Goal: Information Seeking & Learning: Check status

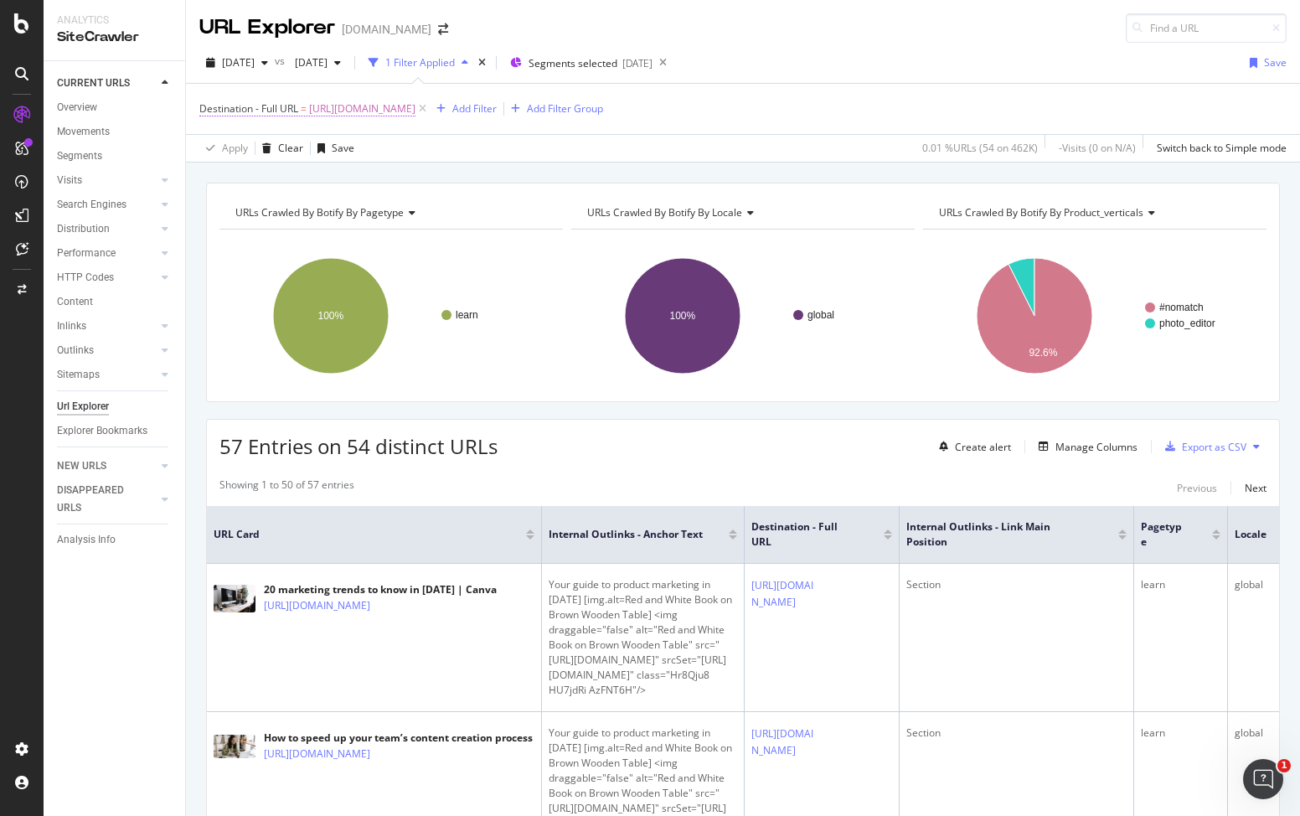
click at [374, 106] on span "[URL][DOMAIN_NAME]" at bounding box center [362, 108] width 106 height 23
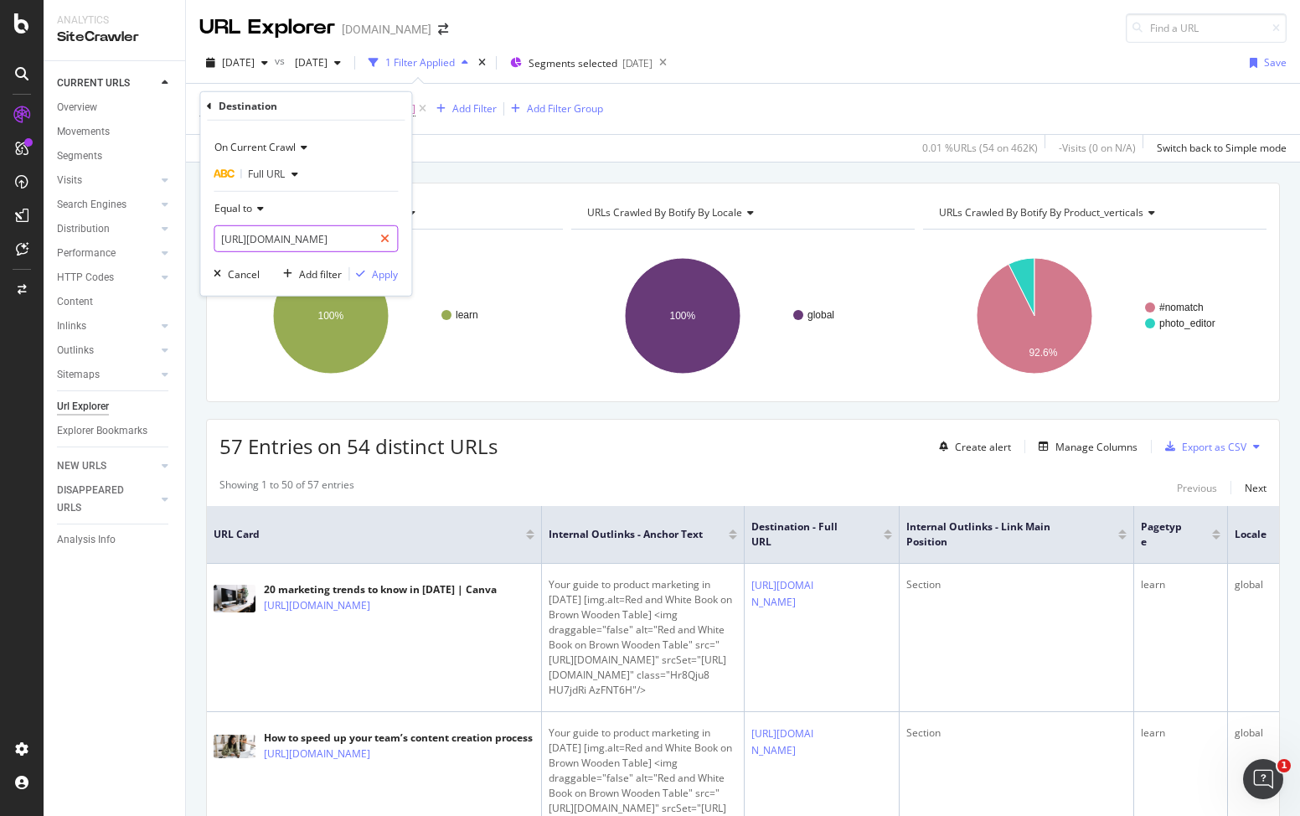
click at [391, 232] on div at bounding box center [385, 238] width 24 height 27
click at [316, 236] on input "text" at bounding box center [293, 238] width 158 height 27
paste input "[URL][DOMAIN_NAME]"
type input "[URL][DOMAIN_NAME]"
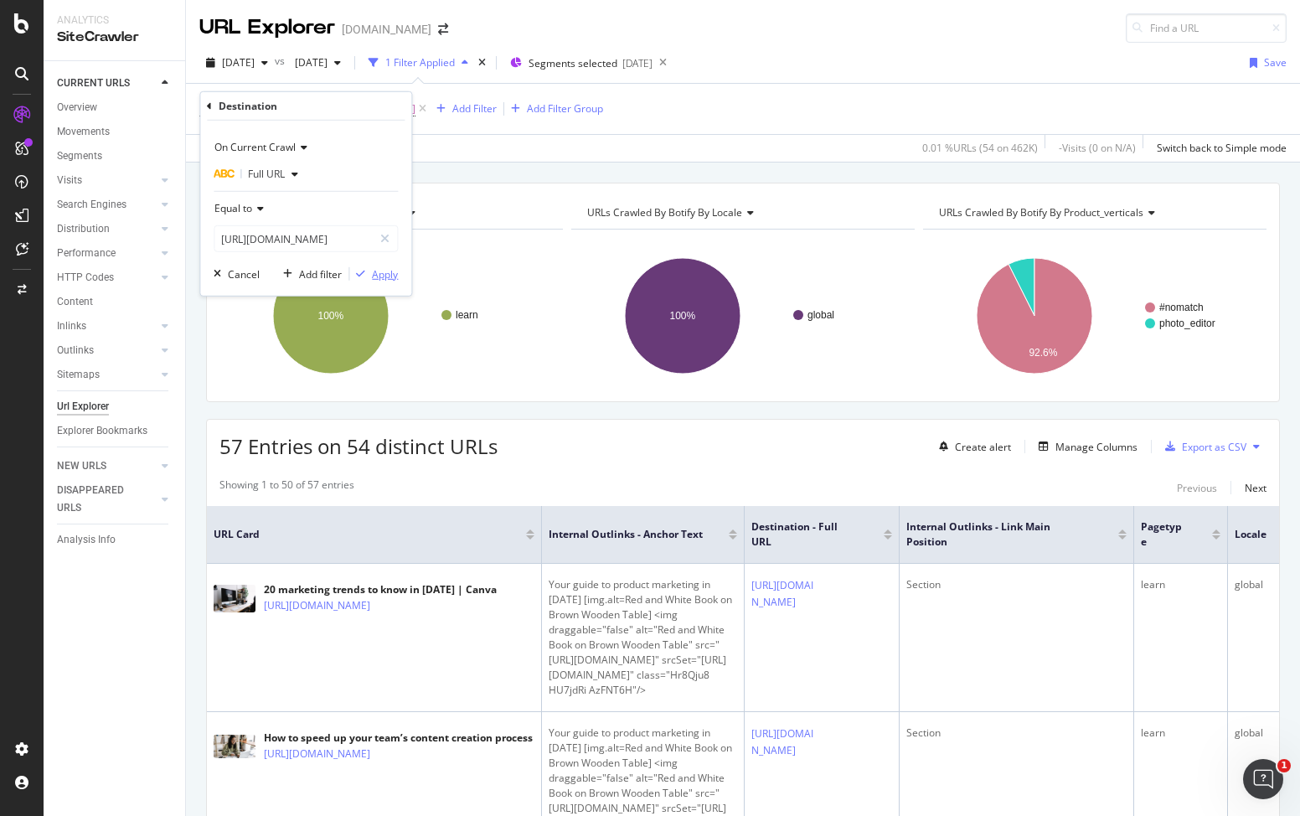
click at [378, 271] on div "Apply" at bounding box center [385, 273] width 26 height 14
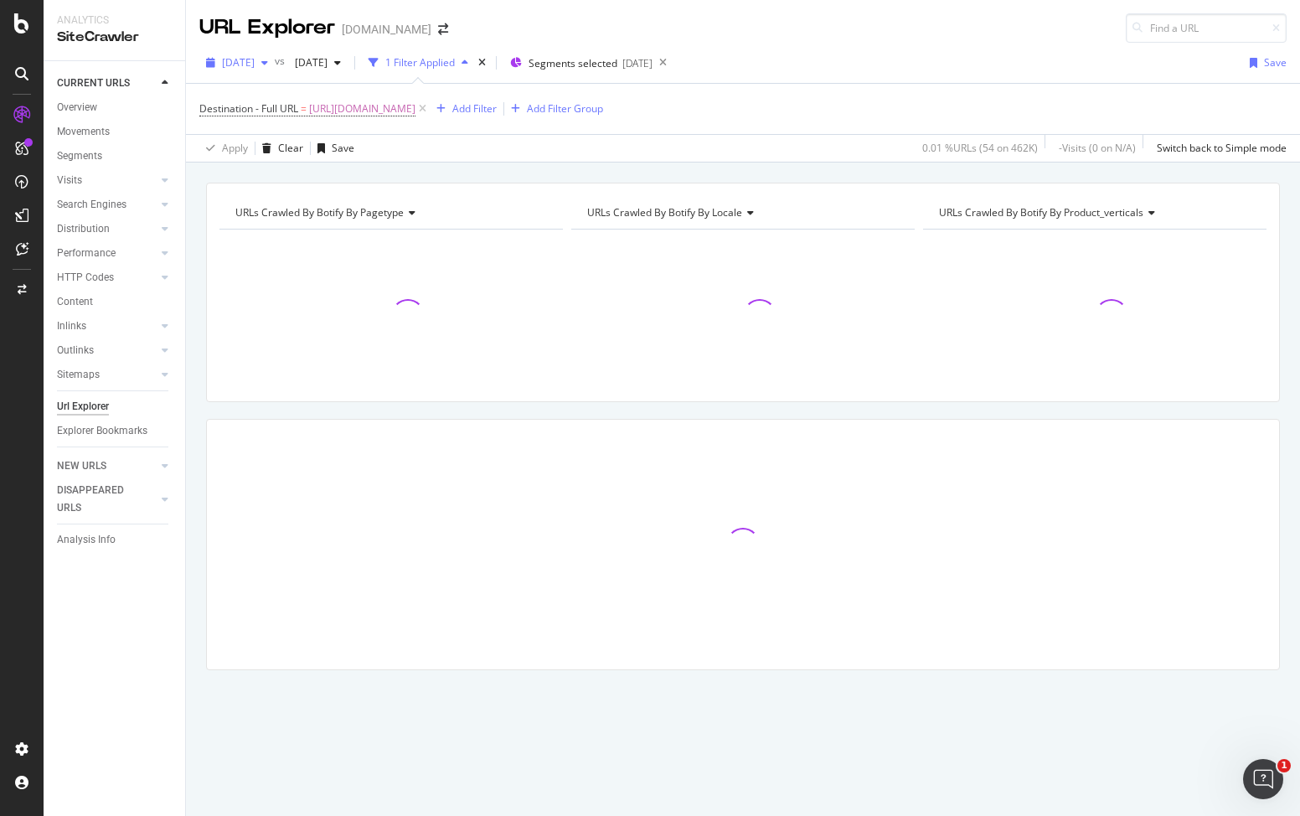
click at [255, 65] on span "[DATE]" at bounding box center [238, 62] width 33 height 14
click at [942, 100] on div "Destination - Full URL = [URL][DOMAIN_NAME] Add Filter Add Filter Group" at bounding box center [742, 109] width 1087 height 50
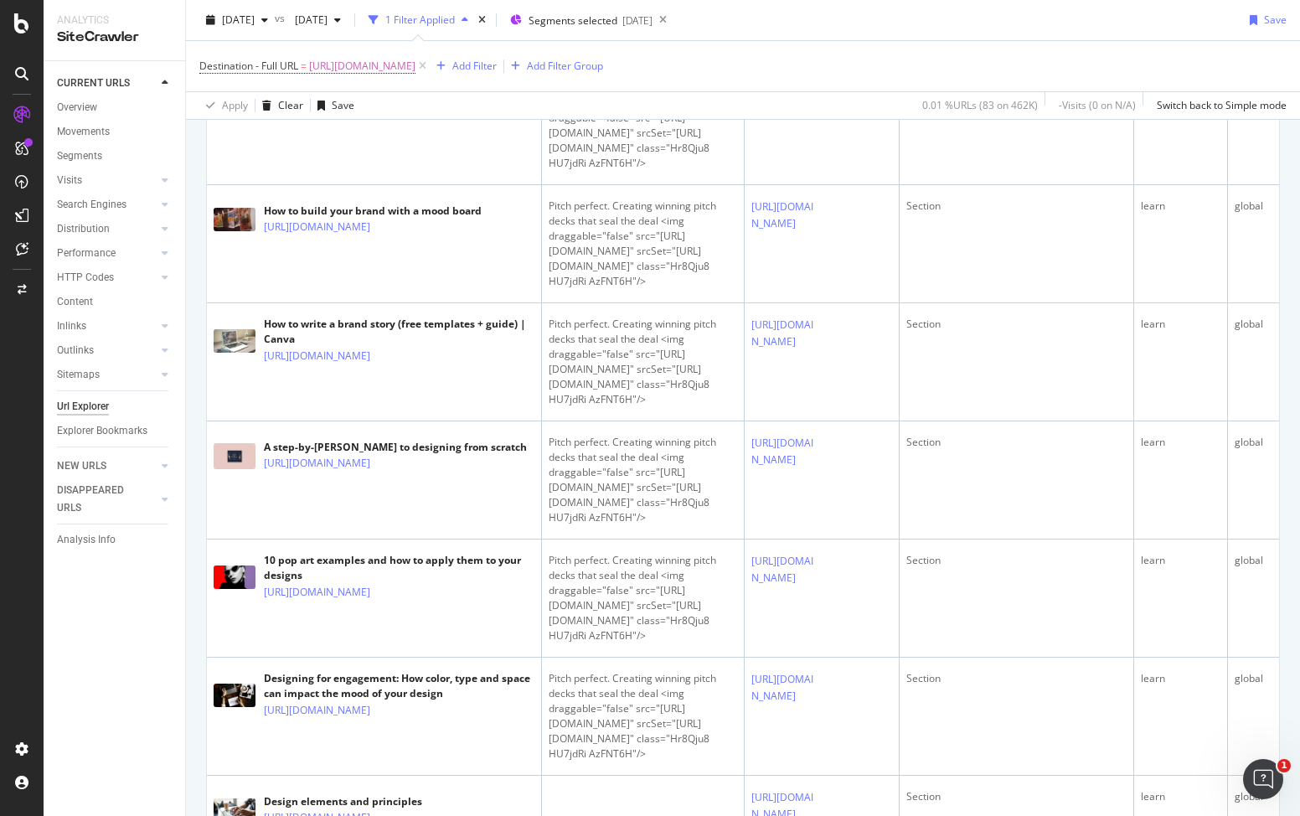
scroll to position [1618, 0]
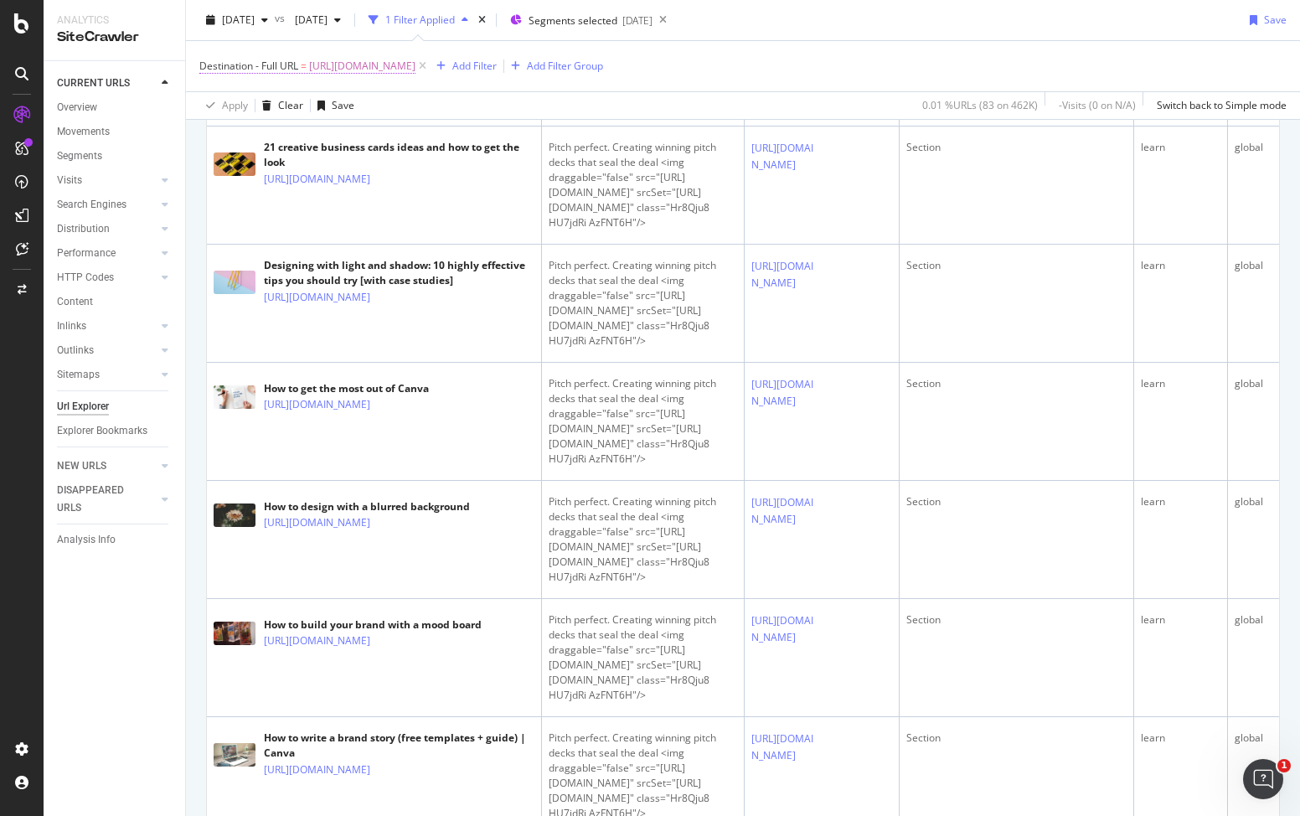
click at [415, 73] on span "[URL][DOMAIN_NAME]" at bounding box center [362, 65] width 106 height 23
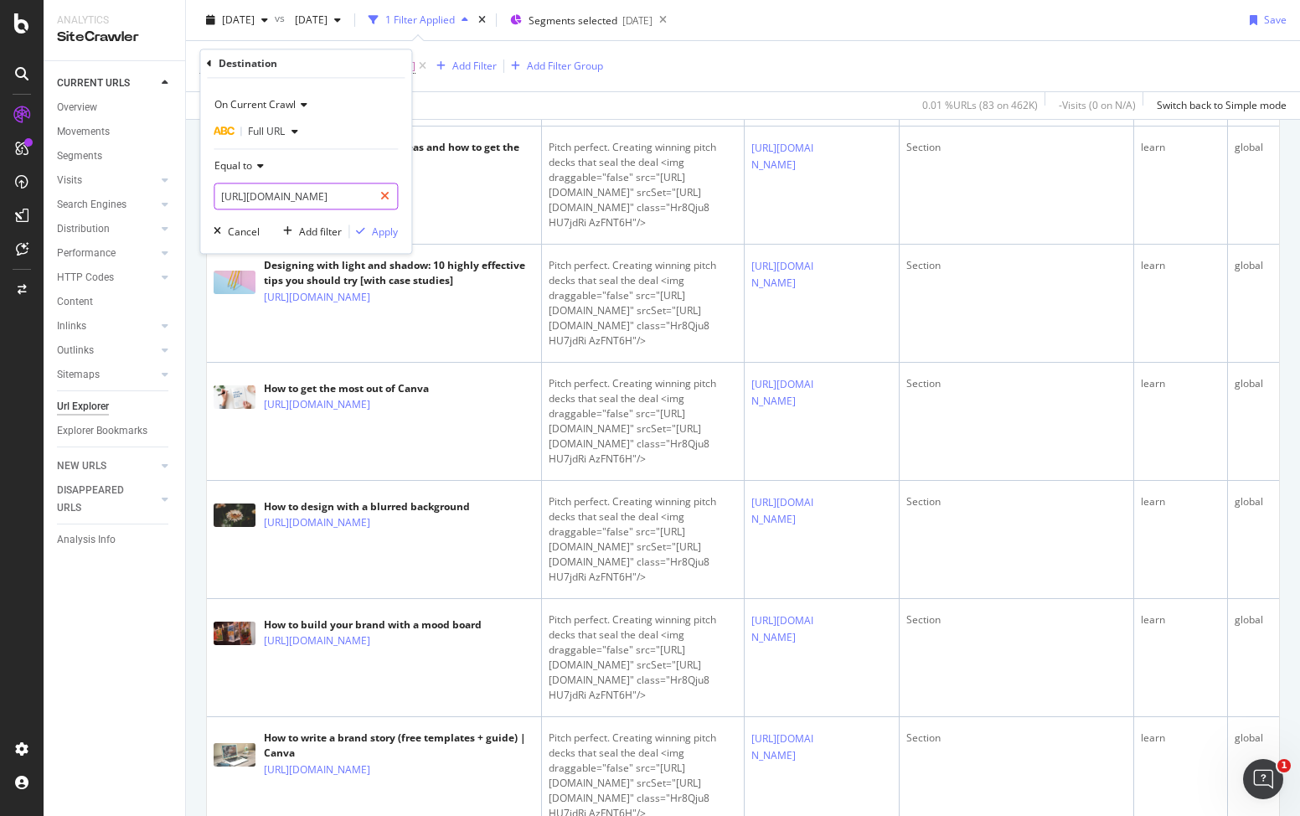
click at [387, 192] on icon at bounding box center [384, 197] width 9 height 12
click at [353, 199] on input "text" at bounding box center [305, 196] width 183 height 27
paste input "[URL][DOMAIN_NAME]"
type input "[URL][DOMAIN_NAME]"
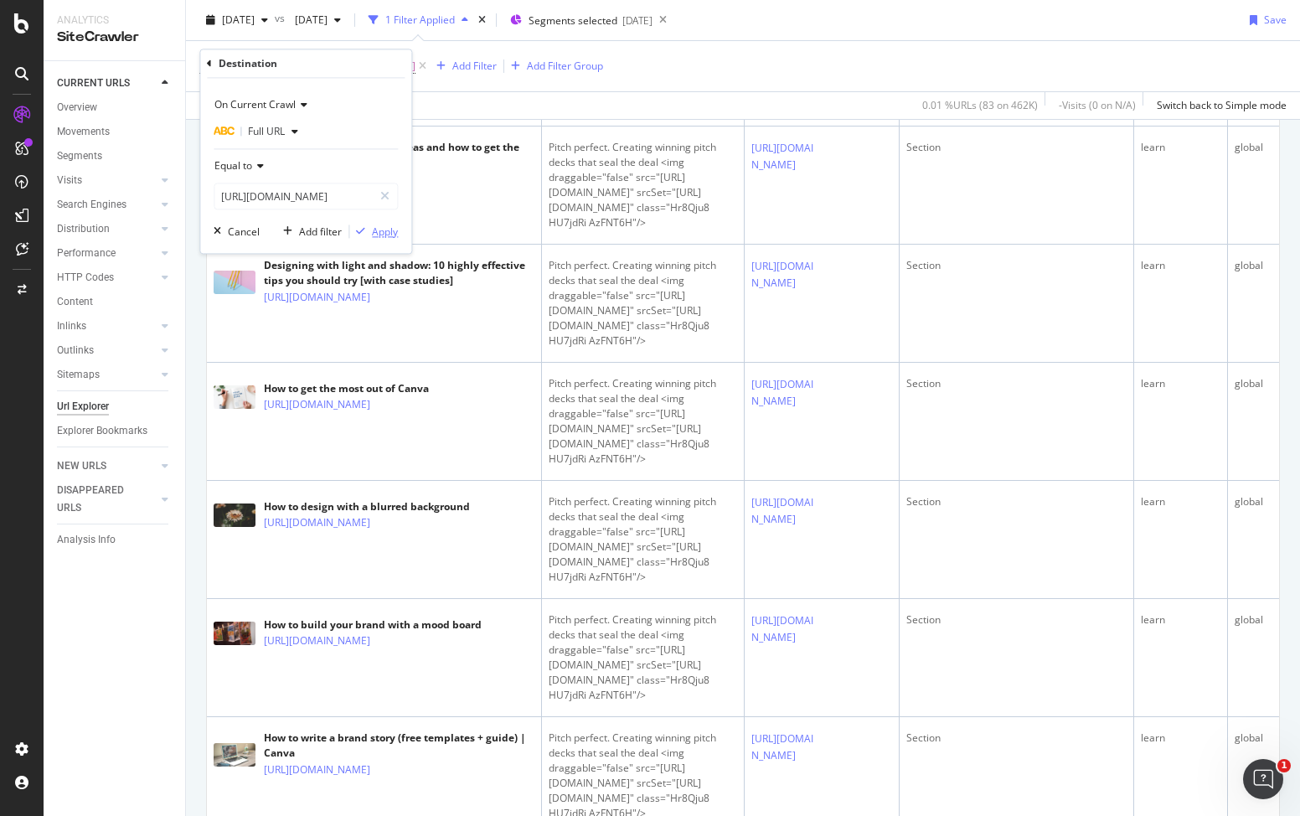
click at [383, 230] on div "Apply" at bounding box center [385, 231] width 26 height 14
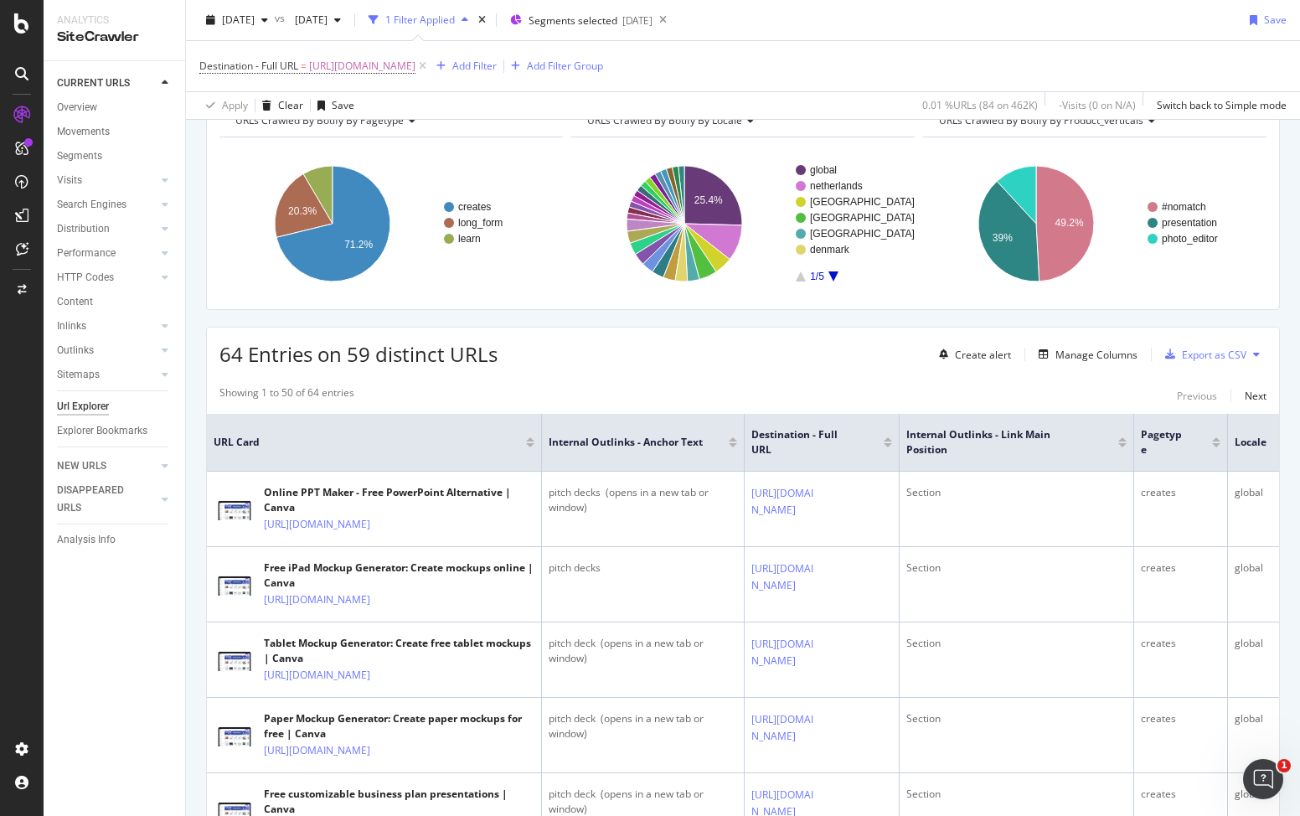
scroll to position [154, 0]
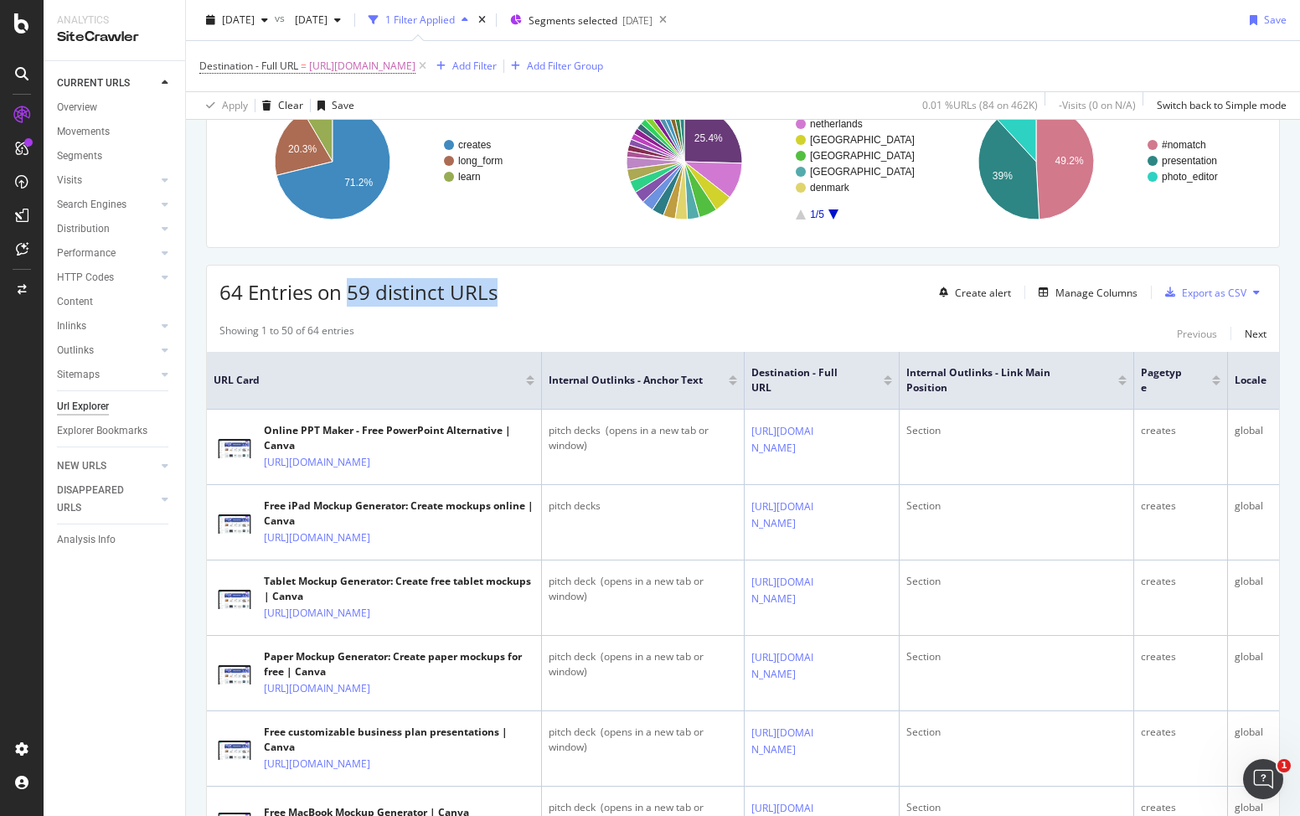
drag, startPoint x: 348, startPoint y: 291, endPoint x: 529, endPoint y: 294, distance: 181.0
click at [529, 294] on div "64 Entries on 59 distinct URLs Create alert Manage Columns Export as CSV" at bounding box center [743, 286] width 1072 height 41
click at [573, 295] on div "64 Entries on 59 distinct URLs Create alert Manage Columns Export as CSV" at bounding box center [743, 286] width 1072 height 41
click at [654, 293] on div "64 Entries on 59 distinct URLs Create alert Manage Columns Export as CSV" at bounding box center [743, 286] width 1072 height 41
